Goal: Information Seeking & Learning: Learn about a topic

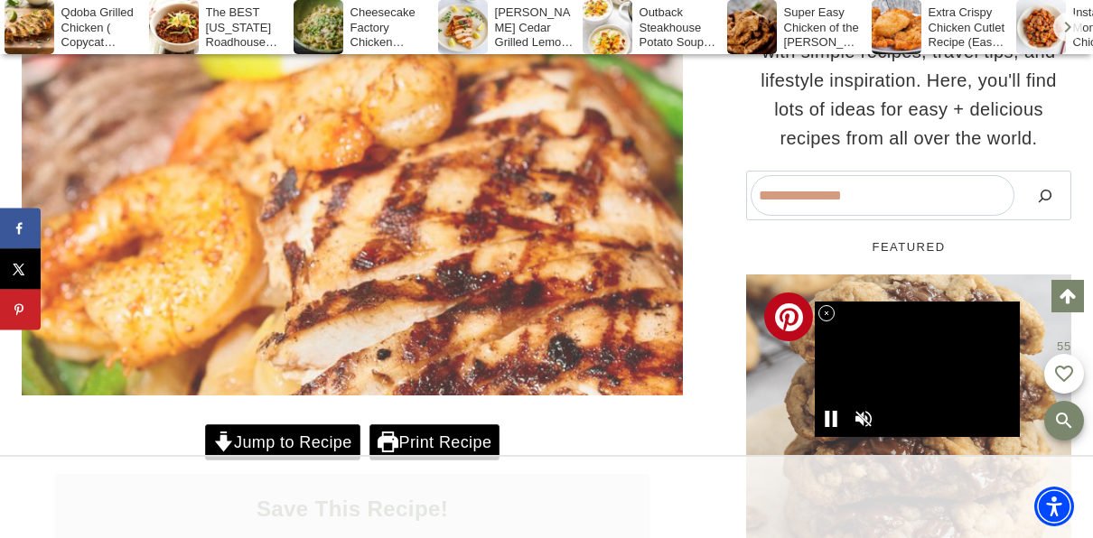
scroll to position [542, 0]
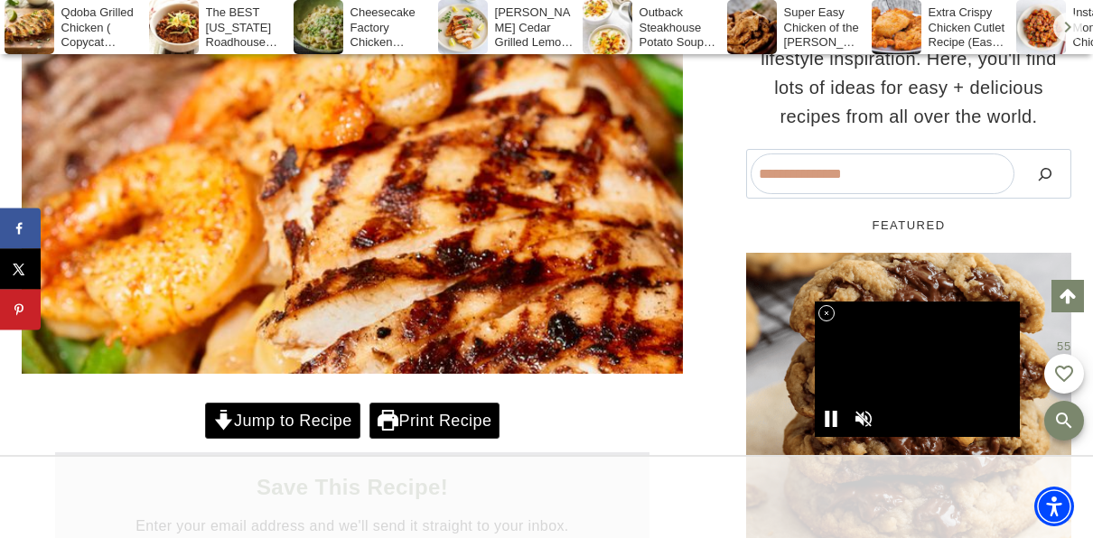
drag, startPoint x: 816, startPoint y: 314, endPoint x: 705, endPoint y: 284, distance: 114.4
click at [825, 310] on icon at bounding box center [826, 313] width 15 height 15
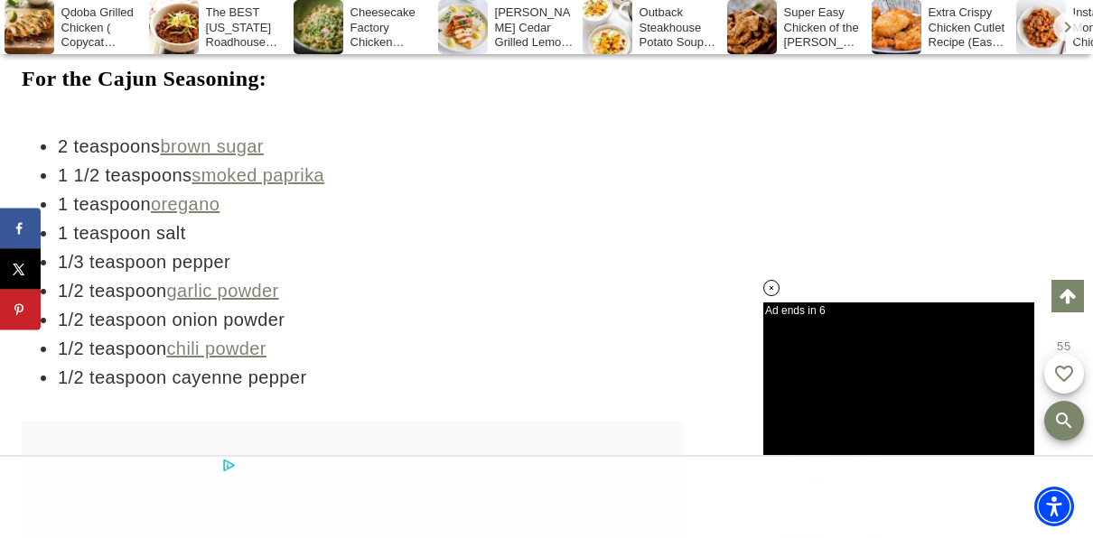
scroll to position [3613, 0]
